Goal: Task Accomplishment & Management: Manage account settings

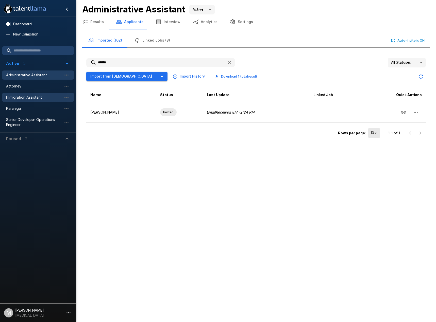
click at [31, 95] on span "Immigration Assistant" at bounding box center [34, 97] width 56 height 5
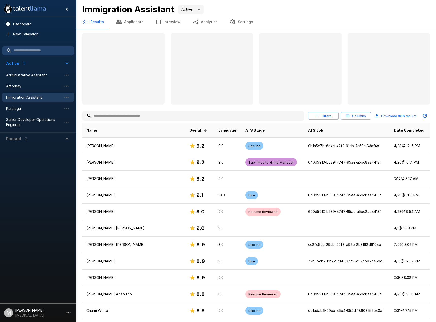
click at [135, 116] on input "text" at bounding box center [193, 115] width 222 height 9
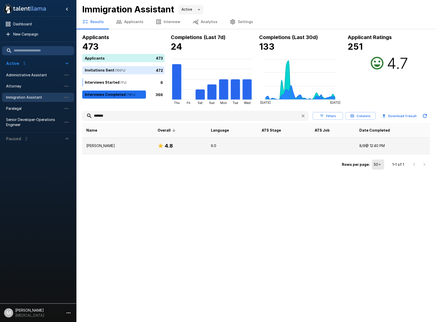
type input "*******"
click at [119, 143] on p "[PERSON_NAME]" at bounding box center [117, 145] width 63 height 5
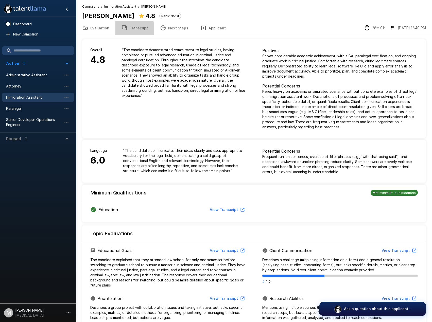
click at [126, 31] on button "Transcript" at bounding box center [134, 28] width 39 height 14
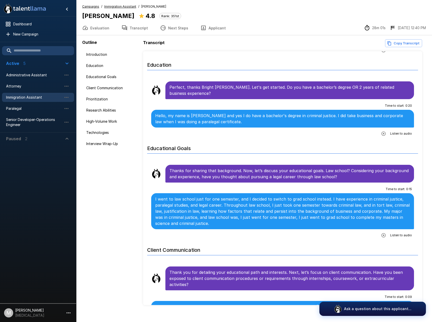
scroll to position [76, 0]
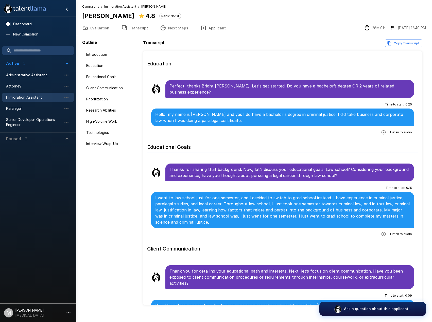
click at [384, 230] on button "button" at bounding box center [383, 234] width 9 height 9
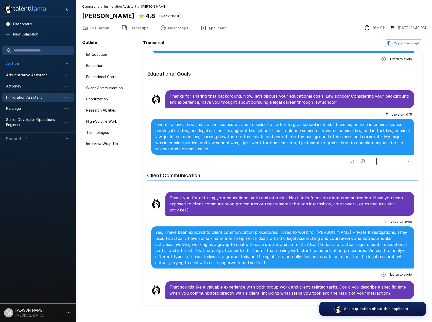
scroll to position [152, 0]
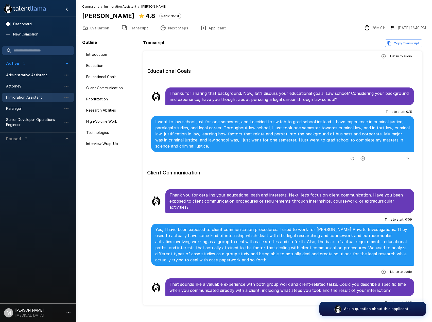
click at [360, 156] on icon "button" at bounding box center [362, 158] width 5 height 5
click at [381, 270] on icon "button" at bounding box center [383, 272] width 5 height 5
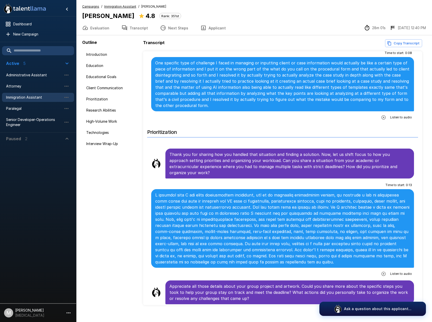
scroll to position [660, 0]
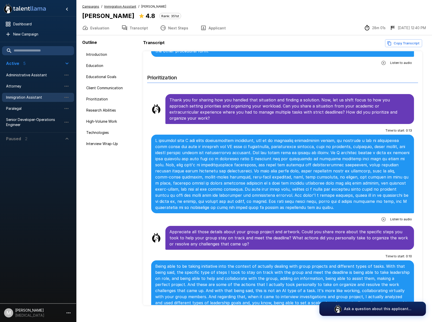
click at [98, 32] on button "Evaluation" at bounding box center [95, 28] width 39 height 14
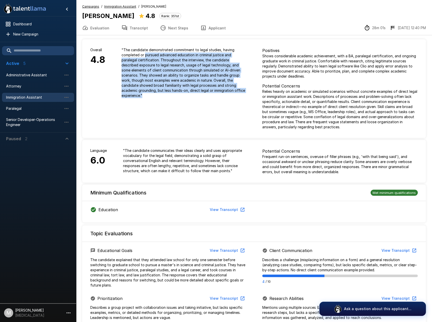
drag, startPoint x: 146, startPoint y: 56, endPoint x: 241, endPoint y: 99, distance: 104.9
click at [241, 99] on div "" The candidate demonstrated commitment to legal studies, having completed or p…" at bounding box center [183, 72] width 141 height 67
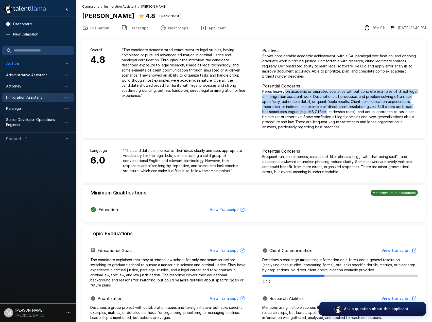
drag, startPoint x: 309, startPoint y: 100, endPoint x: 320, endPoint y: 110, distance: 15.3
click at [320, 110] on p "Relies heavily on academic or simulated scenarios without concrete examples of …" at bounding box center [340, 109] width 156 height 41
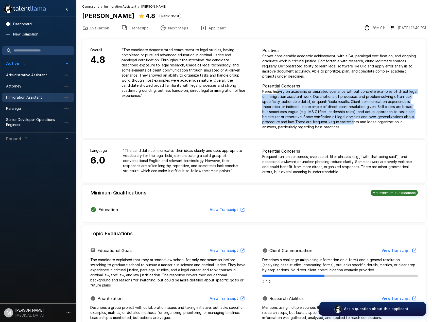
click at [353, 122] on p "Relies heavily on academic or simulated scenarios without concrete examples of …" at bounding box center [340, 109] width 156 height 41
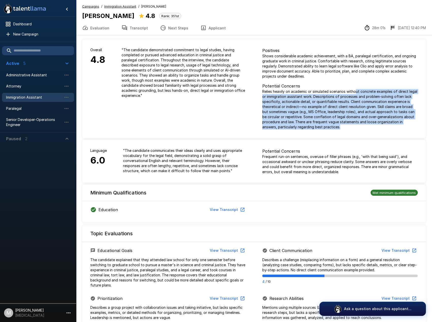
drag, startPoint x: 357, startPoint y: 94, endPoint x: 378, endPoint y: 126, distance: 37.9
click at [378, 126] on p "Relies heavily on academic or simulated scenarios without concrete examples of …" at bounding box center [340, 109] width 156 height 41
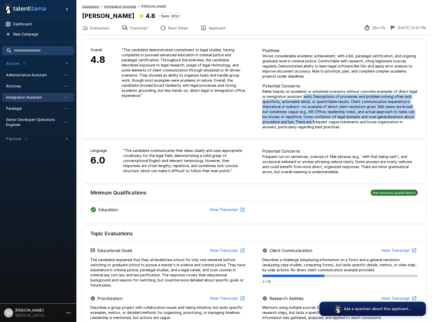
drag, startPoint x: 304, startPoint y: 98, endPoint x: 314, endPoint y: 121, distance: 24.3
click at [314, 121] on p "Relies heavily on academic or simulated scenarios without concrete examples of …" at bounding box center [340, 109] width 156 height 41
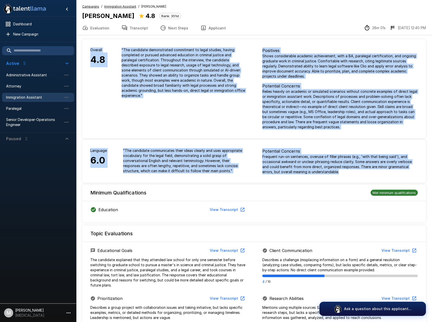
drag, startPoint x: 348, startPoint y: 90, endPoint x: 373, endPoint y: 124, distance: 42.3
click at [374, 126] on p "Relies heavily on academic or simulated scenarios without concrete examples of …" at bounding box center [340, 109] width 156 height 41
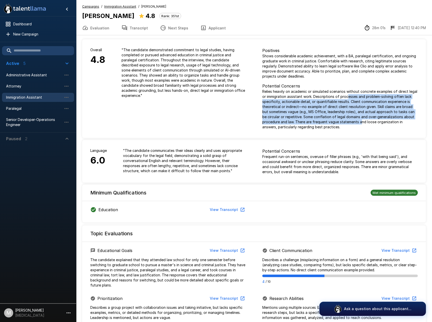
drag, startPoint x: 347, startPoint y: 99, endPoint x: 362, endPoint y: 120, distance: 25.7
click at [362, 120] on p "Relies heavily on academic or simulated scenarios without concrete examples of …" at bounding box center [340, 109] width 156 height 41
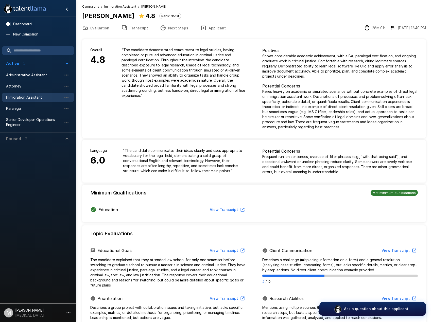
click at [362, 120] on p "Relies heavily on academic or simulated scenarios without concrete examples of …" at bounding box center [340, 109] width 156 height 41
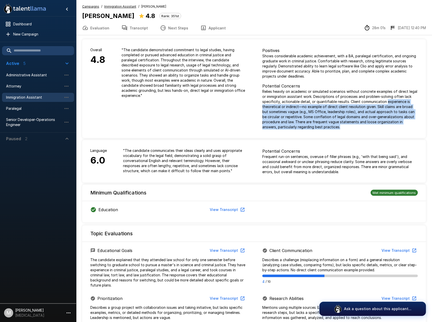
drag, startPoint x: 388, startPoint y: 104, endPoint x: 392, endPoint y: 125, distance: 21.4
click at [392, 125] on p "Relies heavily on academic or simulated scenarios without concrete examples of …" at bounding box center [340, 109] width 156 height 41
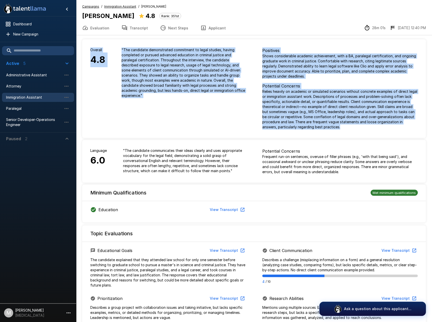
drag, startPoint x: 341, startPoint y: 96, endPoint x: 366, endPoint y: 127, distance: 40.6
click at [366, 127] on p "Relies heavily on academic or simulated scenarios without concrete examples of …" at bounding box center [340, 109] width 156 height 41
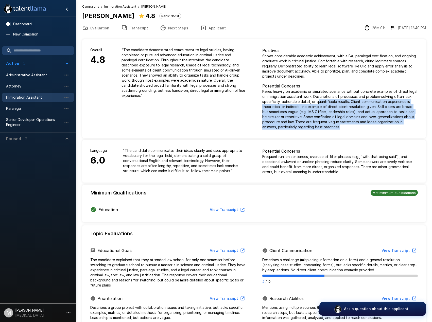
drag, startPoint x: 318, startPoint y: 103, endPoint x: 370, endPoint y: 127, distance: 57.3
click at [370, 127] on p "Relies heavily on academic or simulated scenarios without concrete examples of …" at bounding box center [340, 109] width 156 height 41
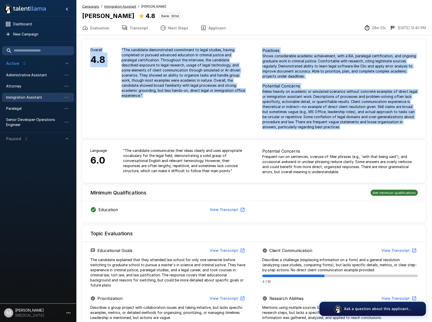
drag, startPoint x: 327, startPoint y: 106, endPoint x: 352, endPoint y: 130, distance: 34.6
click at [352, 130] on div "Positives Shows considerable academic achievement, with a BA, paralegal certifi…" at bounding box center [340, 88] width 172 height 98
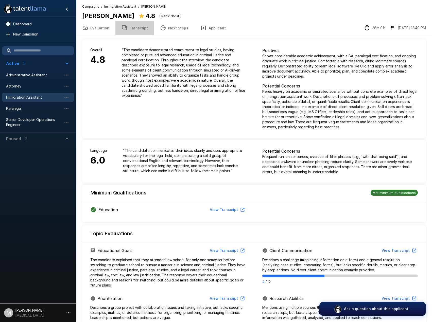
click at [149, 33] on button "Transcript" at bounding box center [134, 28] width 39 height 14
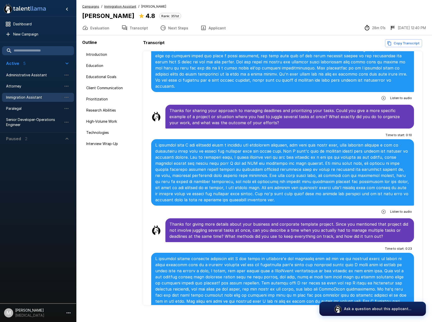
scroll to position [1878, 0]
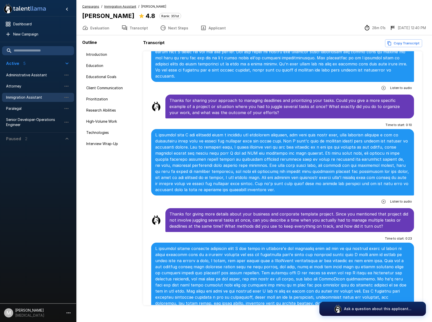
click at [380, 317] on button "button" at bounding box center [383, 321] width 9 height 9
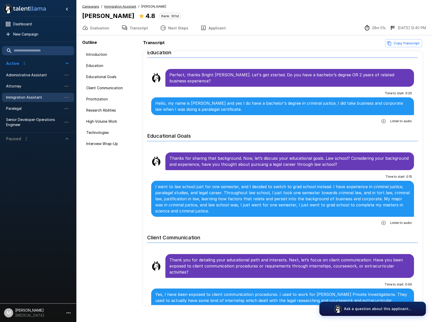
scroll to position [0, 0]
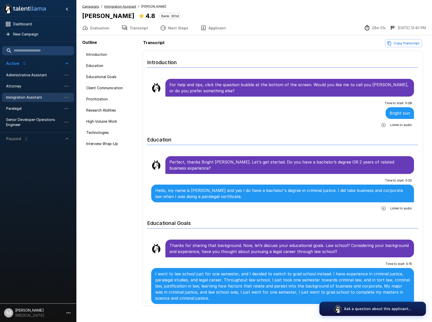
click at [221, 30] on button "Applicant" at bounding box center [213, 28] width 38 height 14
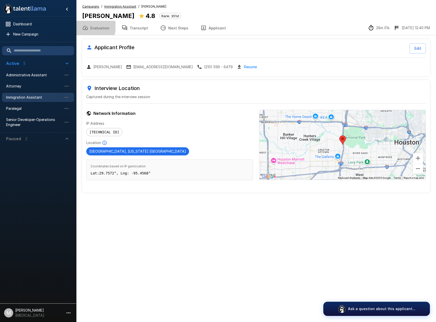
click at [91, 26] on button "Evaluation" at bounding box center [95, 28] width 39 height 14
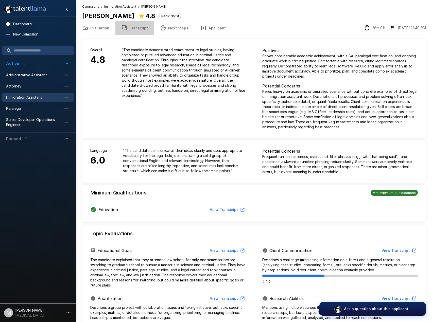
click at [137, 30] on button "Transcript" at bounding box center [134, 28] width 39 height 14
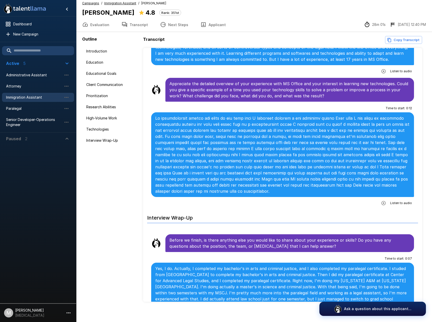
scroll to position [7, 0]
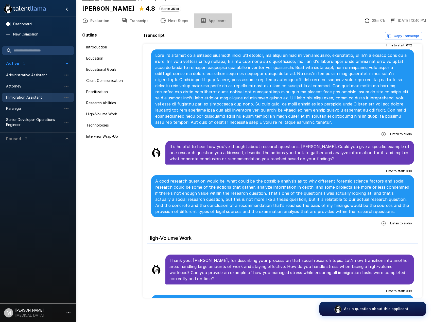
scroll to position [1402, 0]
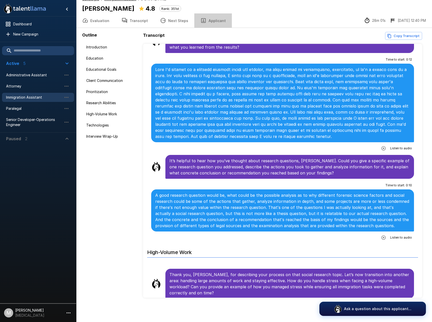
click at [212, 21] on button "Applicant" at bounding box center [213, 20] width 38 height 14
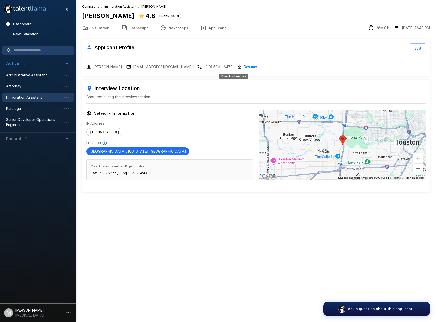
click at [244, 66] on link "Resume" at bounding box center [250, 67] width 13 height 6
